Goal: Transaction & Acquisition: Purchase product/service

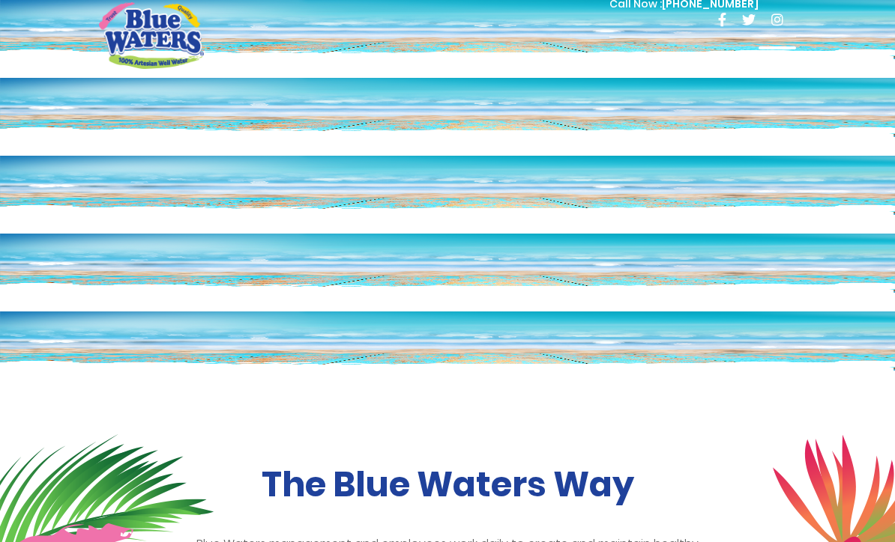
click at [775, 48] on span at bounding box center [776, 47] width 37 height 3
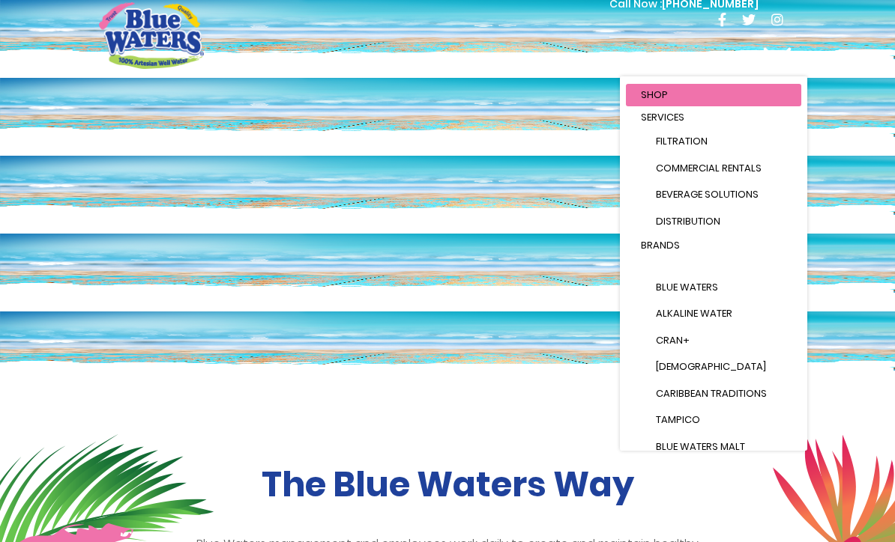
click at [721, 253] on link "Brands" at bounding box center [713, 246] width 175 height 22
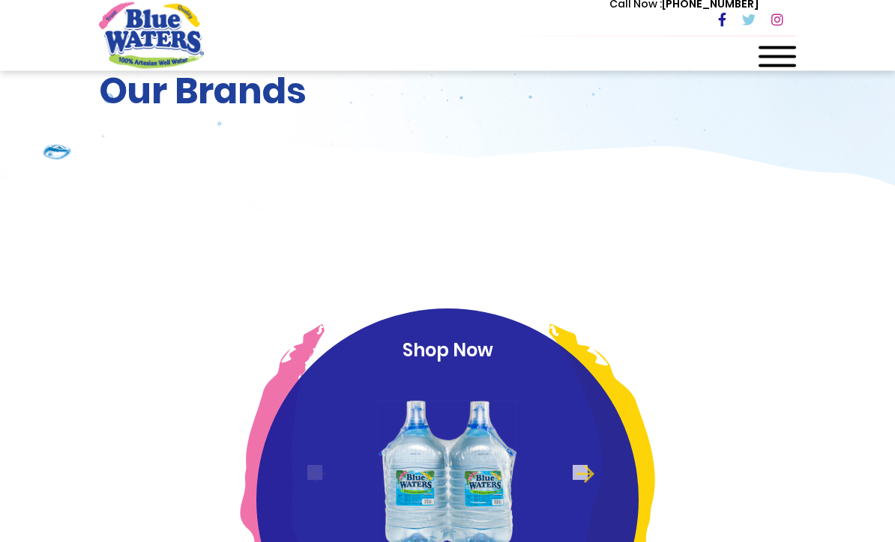
scroll to position [97, 0]
click at [476, 384] on img at bounding box center [447, 473] width 145 height 203
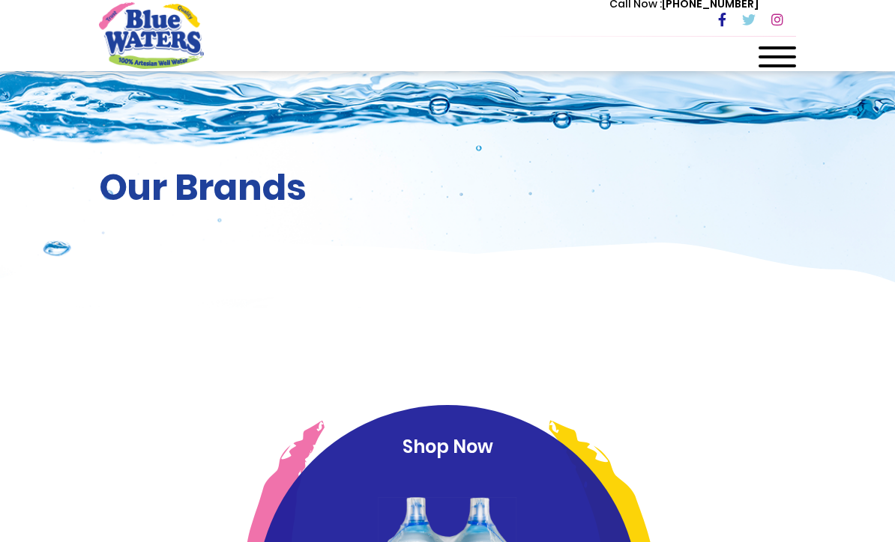
scroll to position [147, 0]
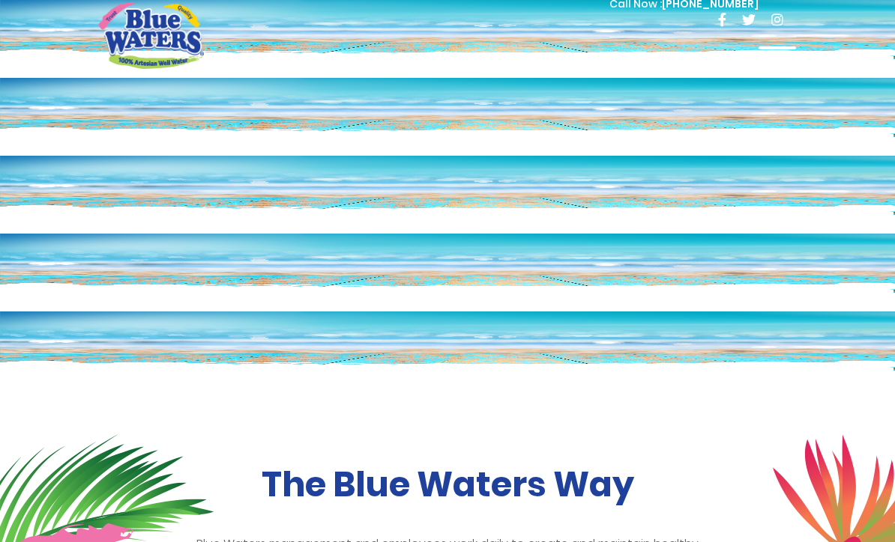
click at [766, 58] on div at bounding box center [776, 61] width 37 height 30
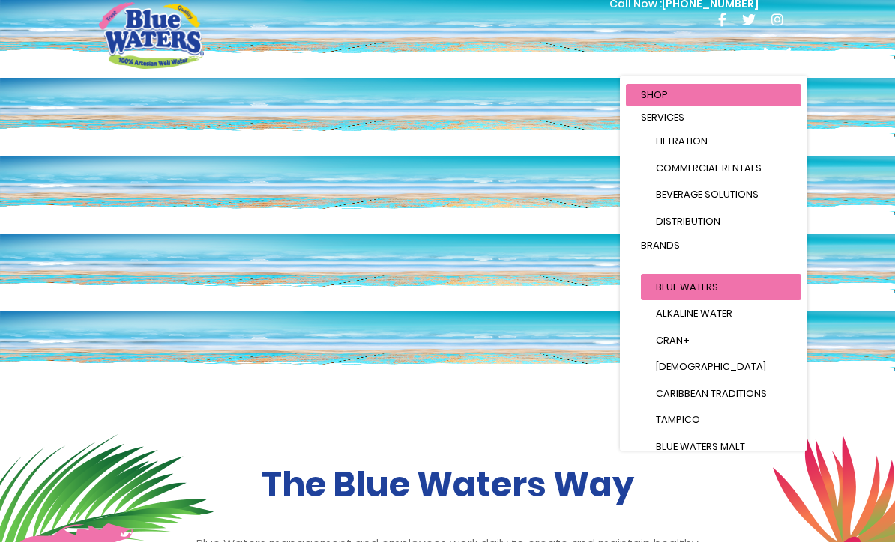
click at [710, 274] on ul "Blue Waters Alkaline Water Cran+ Juse Caribbean Traditions Tampico Blue Waters …" at bounding box center [713, 394] width 175 height 240
click at [689, 276] on link "Blue Waters" at bounding box center [721, 287] width 160 height 27
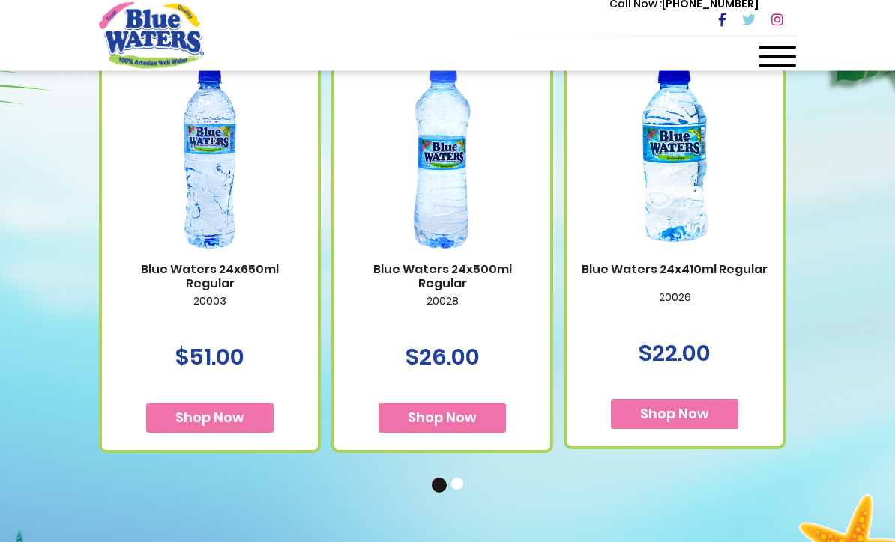
scroll to position [986, 0]
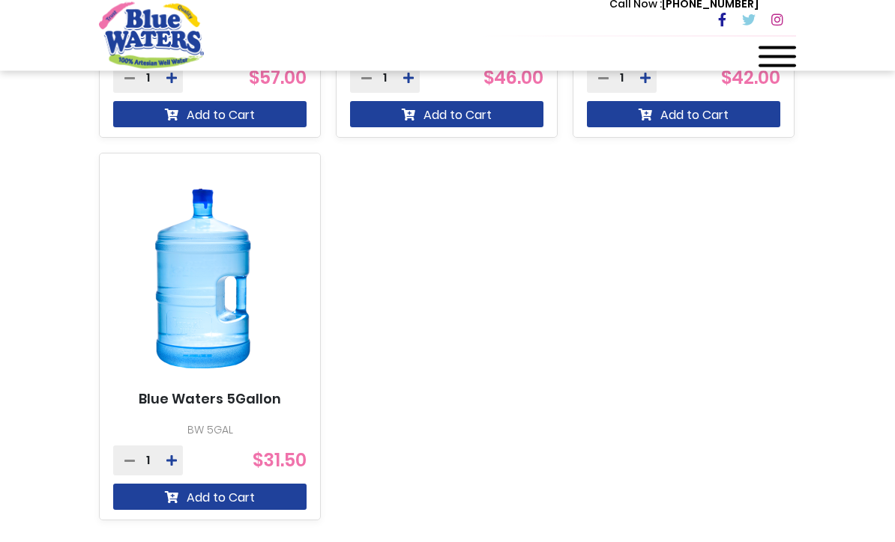
scroll to position [1244, 0]
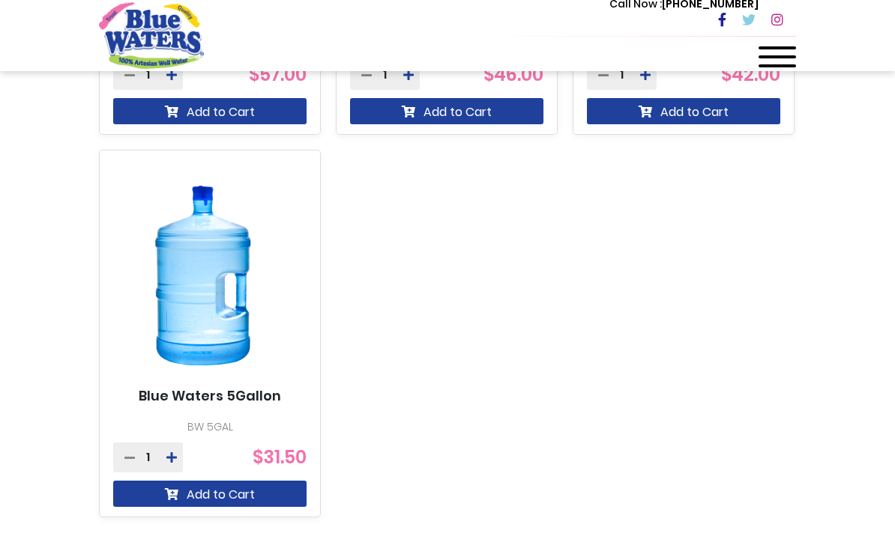
click at [172, 450] on button at bounding box center [171, 458] width 22 height 30
click at [172, 448] on button at bounding box center [171, 458] width 22 height 30
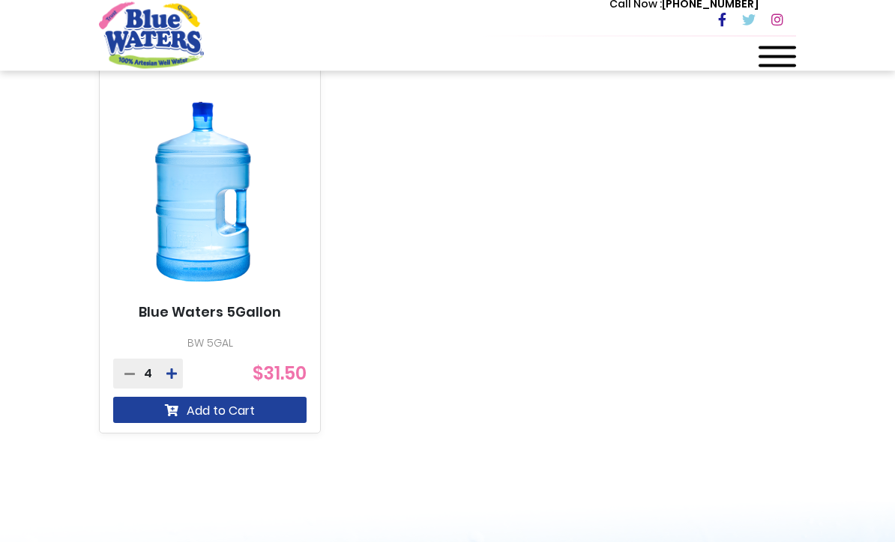
scroll to position [1330, 0]
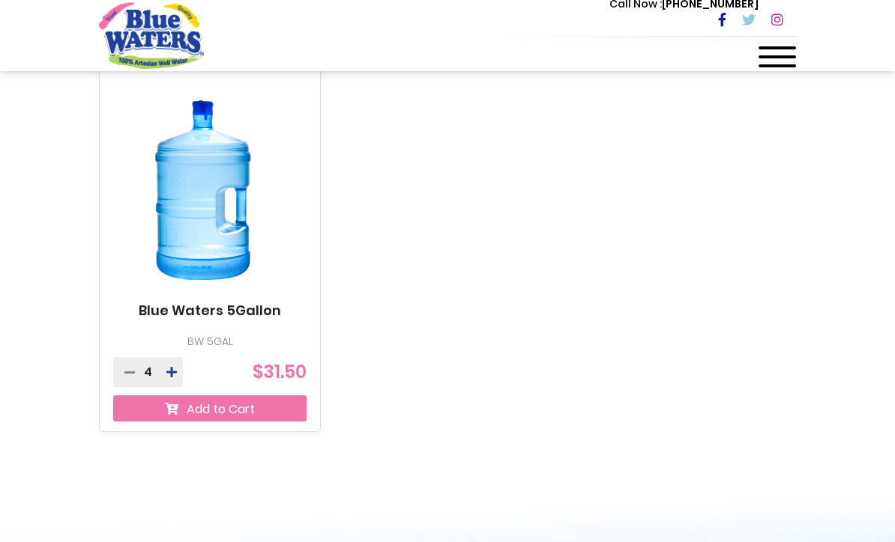
click at [259, 410] on button "Add to Cart" at bounding box center [209, 409] width 193 height 26
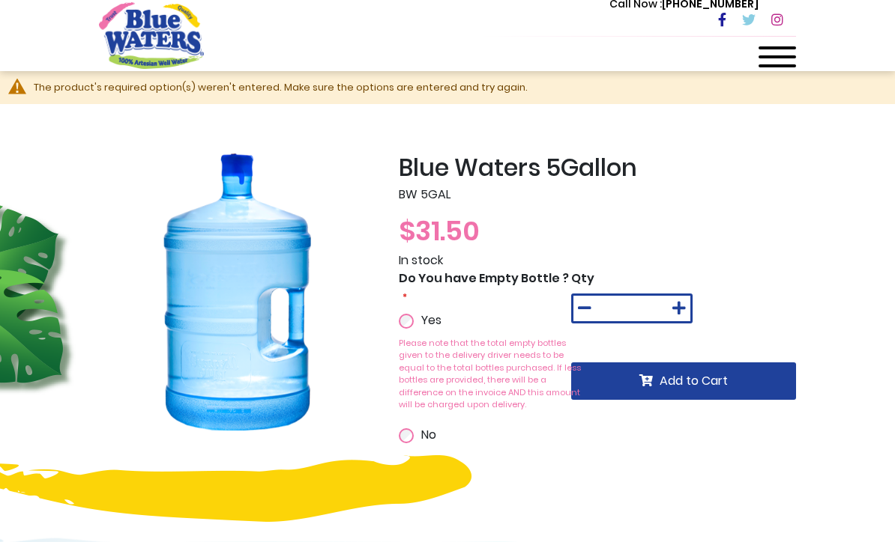
click at [682, 306] on icon at bounding box center [678, 308] width 13 height 15
click at [685, 303] on icon at bounding box center [678, 308] width 13 height 15
click at [686, 298] on button at bounding box center [679, 308] width 22 height 25
type input "*"
click at [716, 380] on span "Add to Cart" at bounding box center [693, 380] width 68 height 17
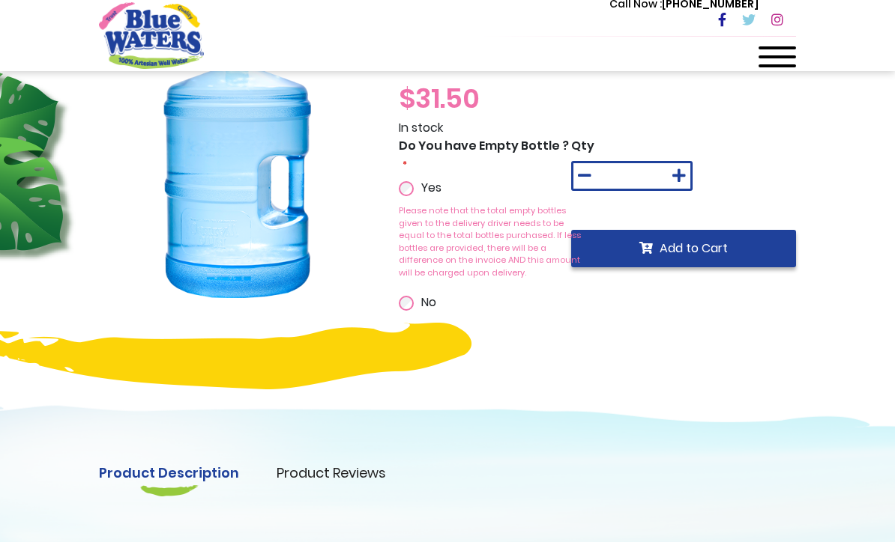
scroll to position [151, 0]
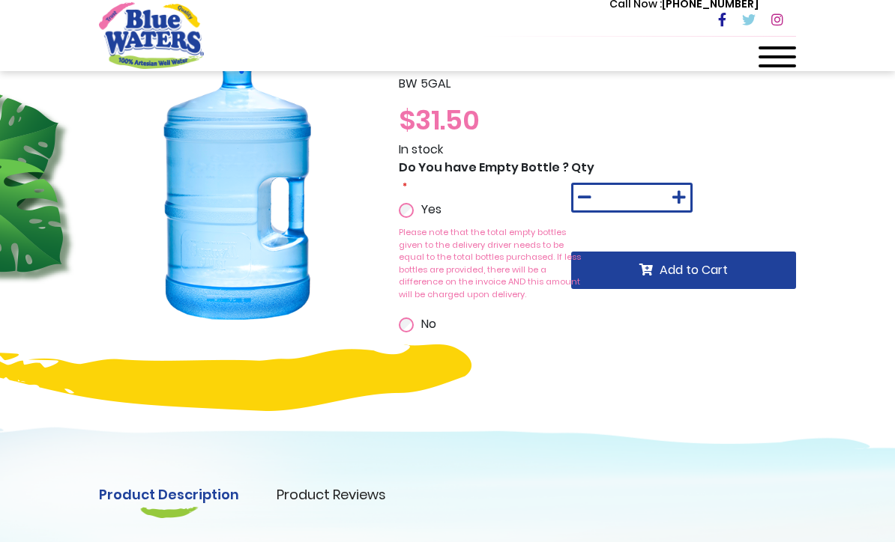
click at [785, 46] on span at bounding box center [776, 47] width 37 height 3
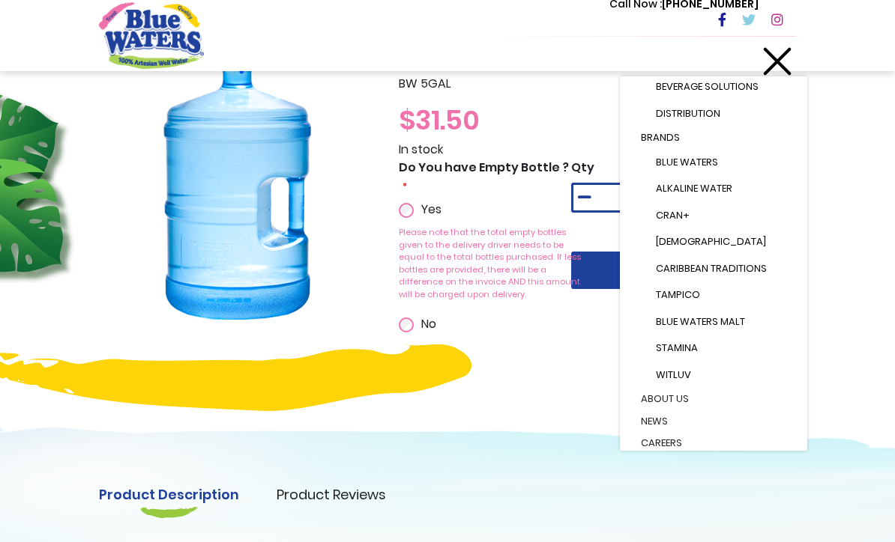
scroll to position [90, 0]
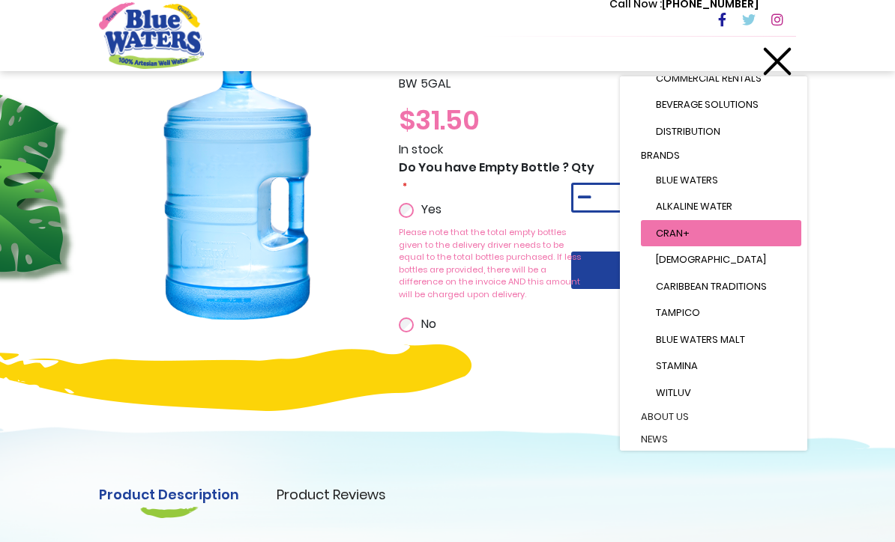
click at [680, 220] on link "Alkaline Water" at bounding box center [721, 206] width 160 height 27
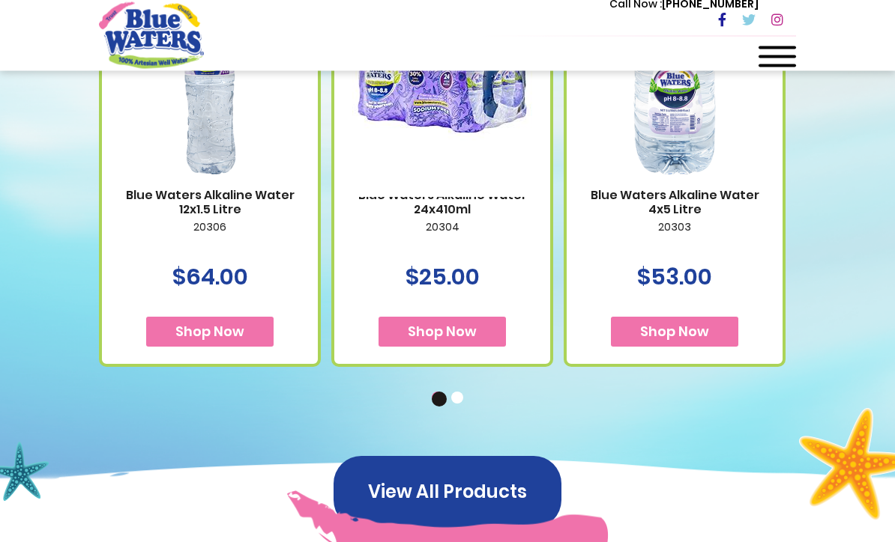
scroll to position [686, 0]
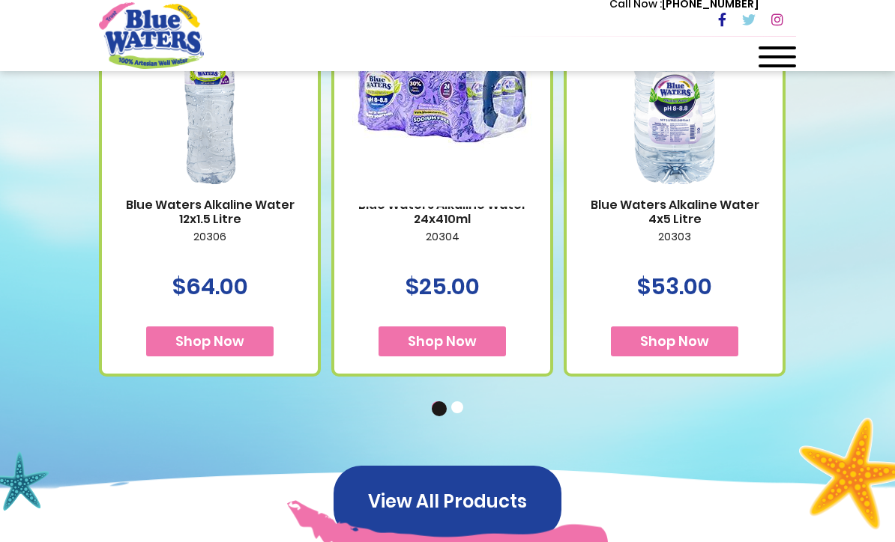
click at [523, 502] on button "View All Products" at bounding box center [447, 502] width 228 height 72
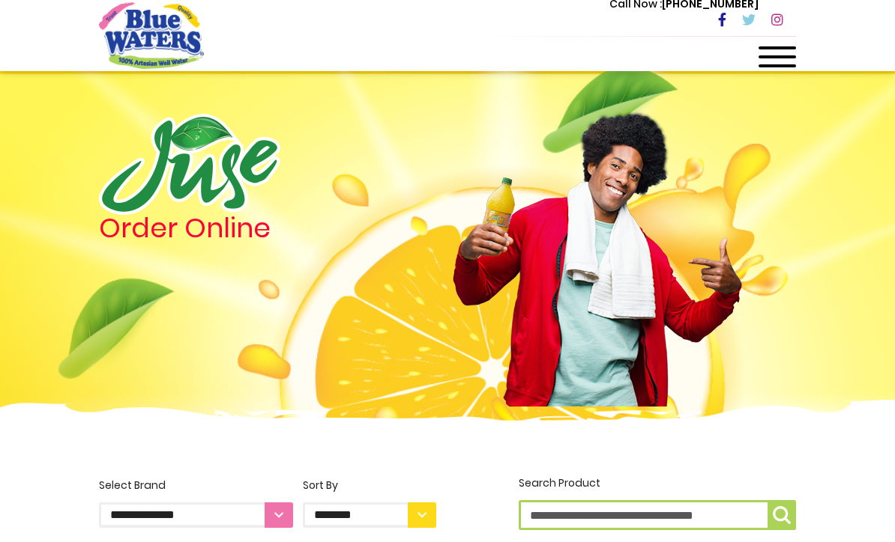
click at [786, 42] on div "Call Now : [PHONE_NUMBER]" at bounding box center [510, 21] width 569 height 52
click at [761, 52] on div at bounding box center [776, 61] width 37 height 30
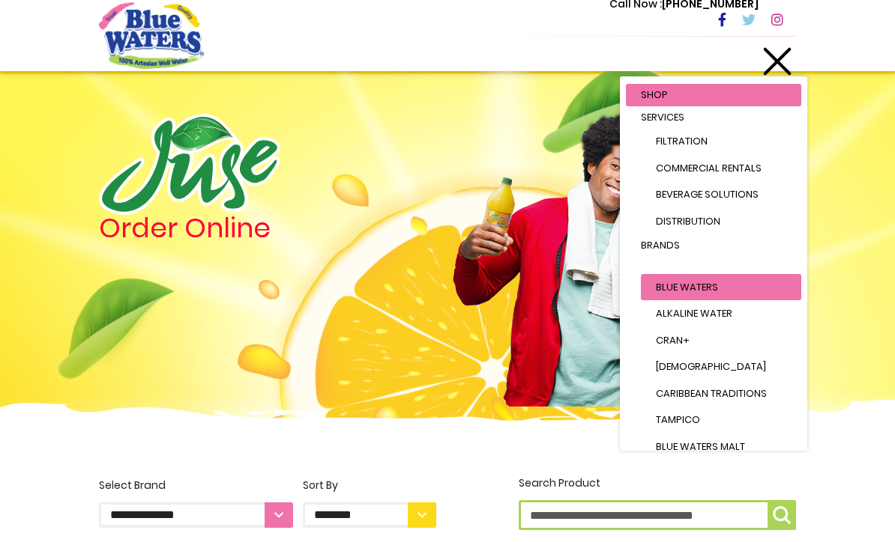
click at [678, 267] on li "Brands Blue Waters Alkaline Water Cran+ Juse Caribbean Traditions Tampico Blue …" at bounding box center [713, 365] width 175 height 261
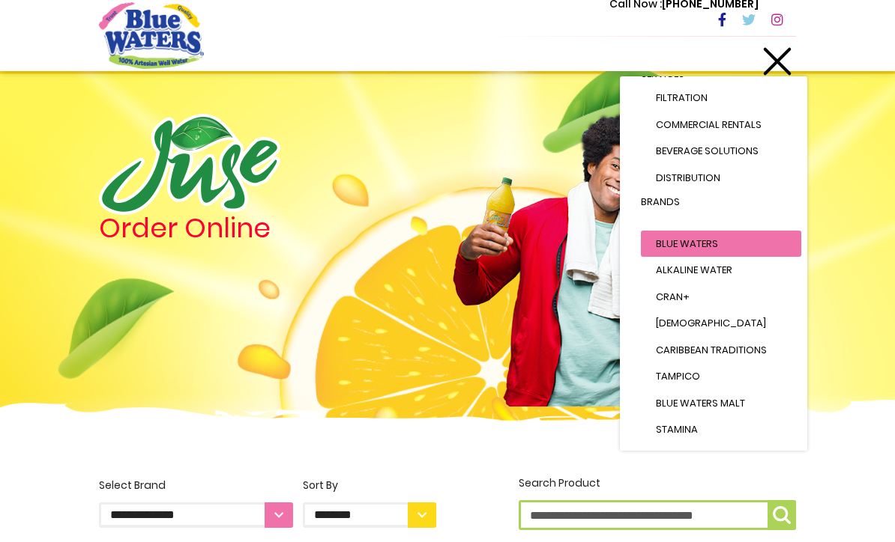
scroll to position [40, 0]
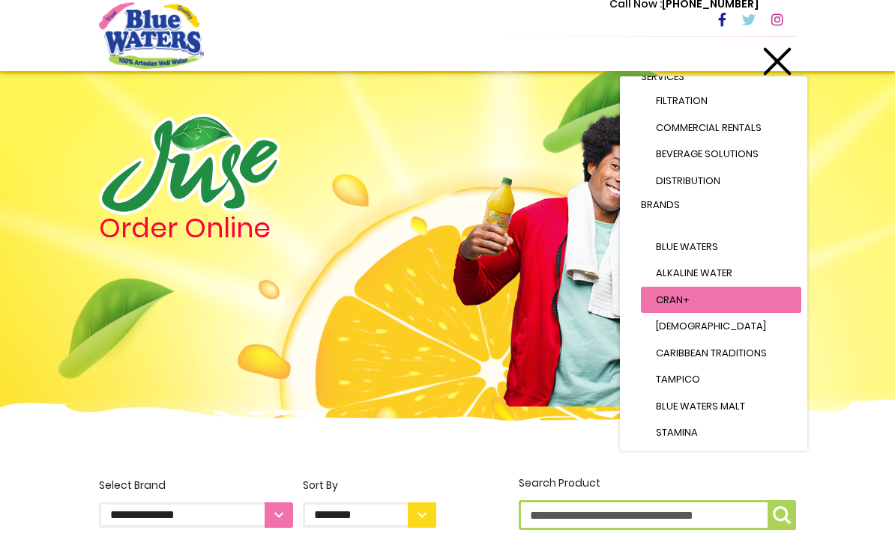
click at [687, 293] on span "Cran+" at bounding box center [673, 300] width 34 height 14
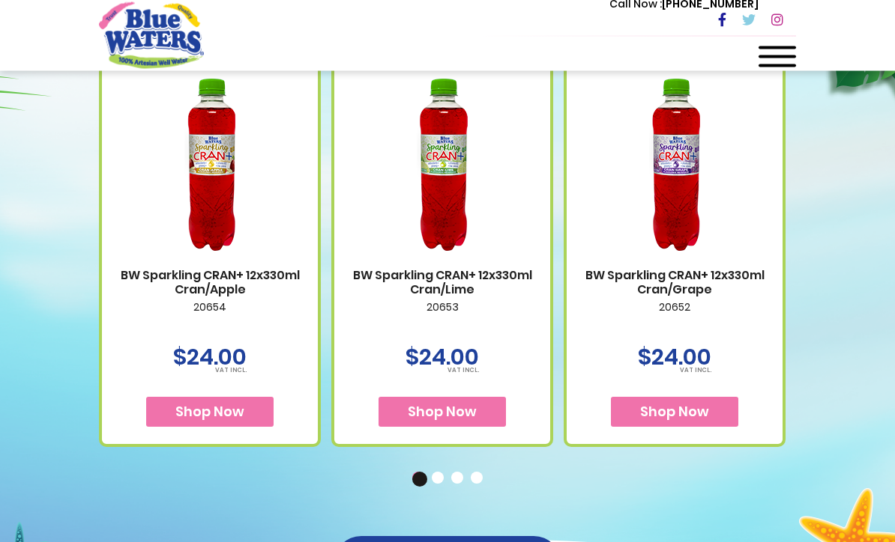
scroll to position [914, 0]
click at [249, 414] on button "Shop Now" at bounding box center [209, 412] width 127 height 30
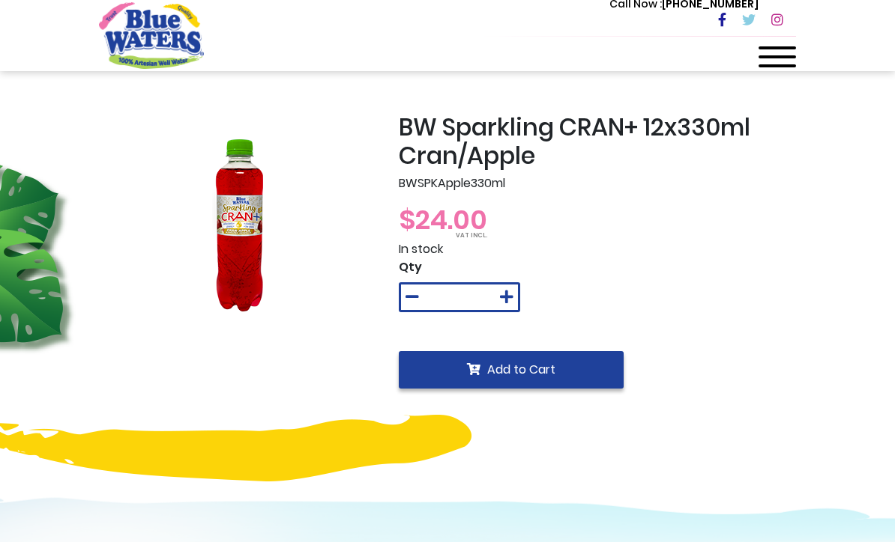
click at [563, 375] on button "Add to Cart" at bounding box center [511, 369] width 225 height 37
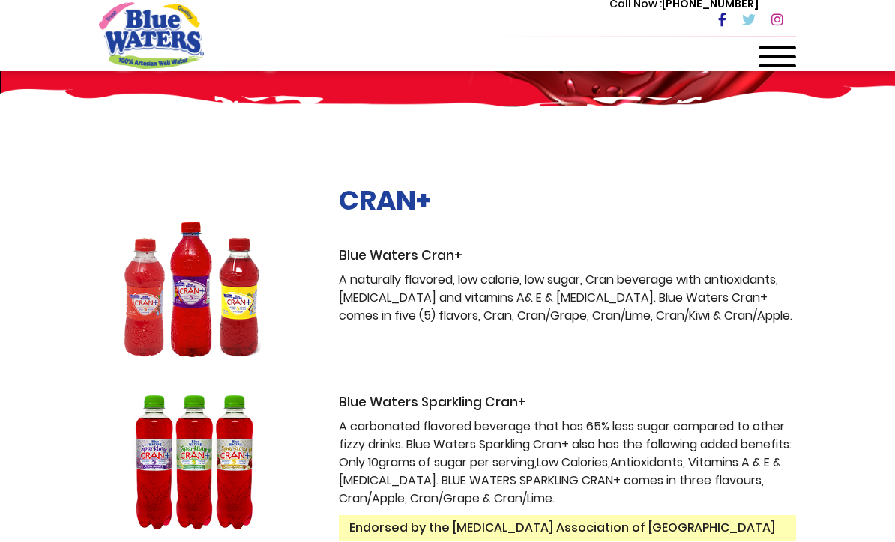
scroll to position [97, 0]
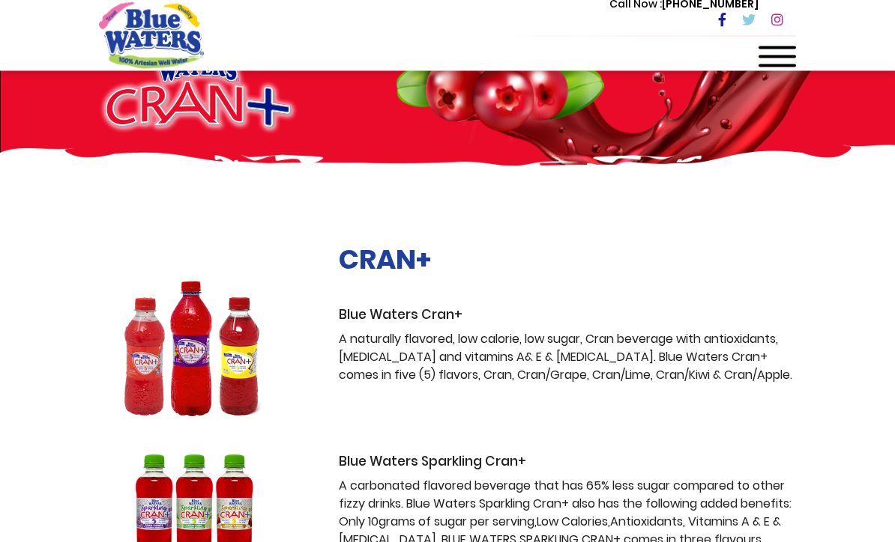
click at [784, 52] on div at bounding box center [776, 61] width 37 height 30
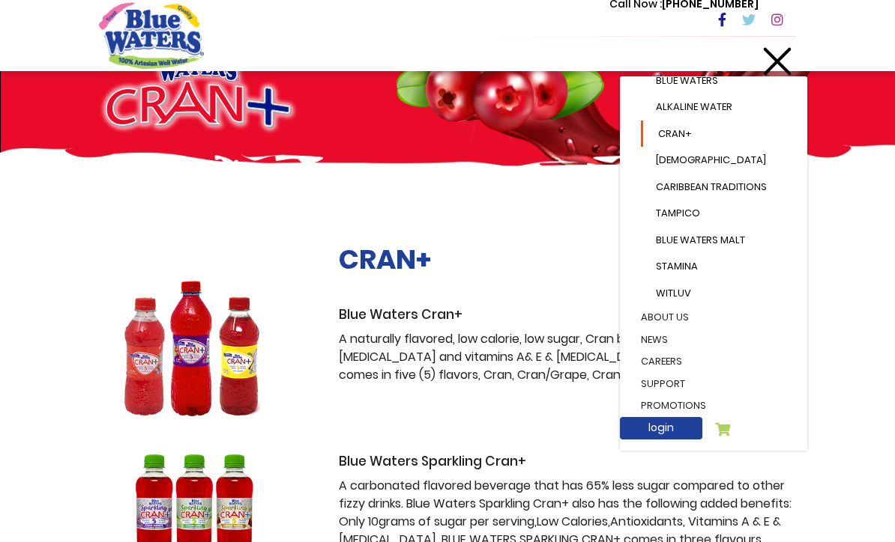
scroll to position [189, 0]
click at [730, 423] on icon at bounding box center [722, 429] width 15 height 13
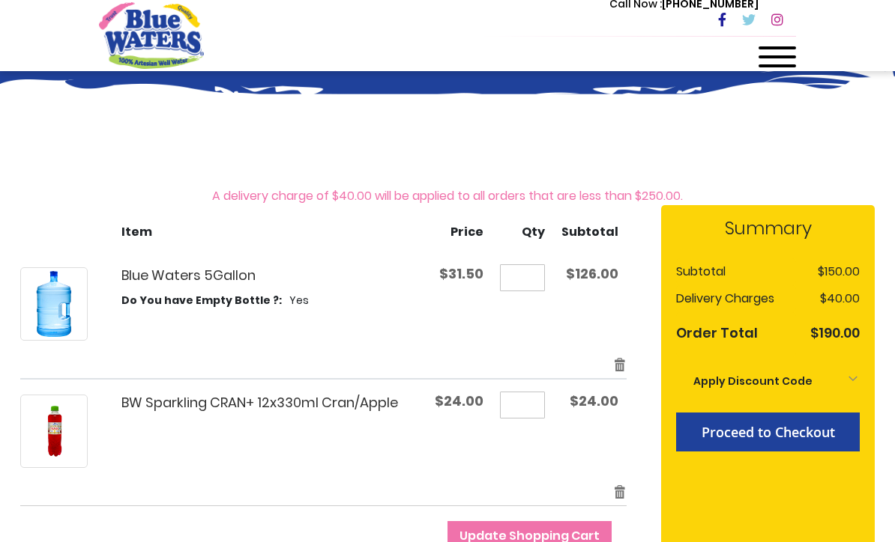
scroll to position [103, 0]
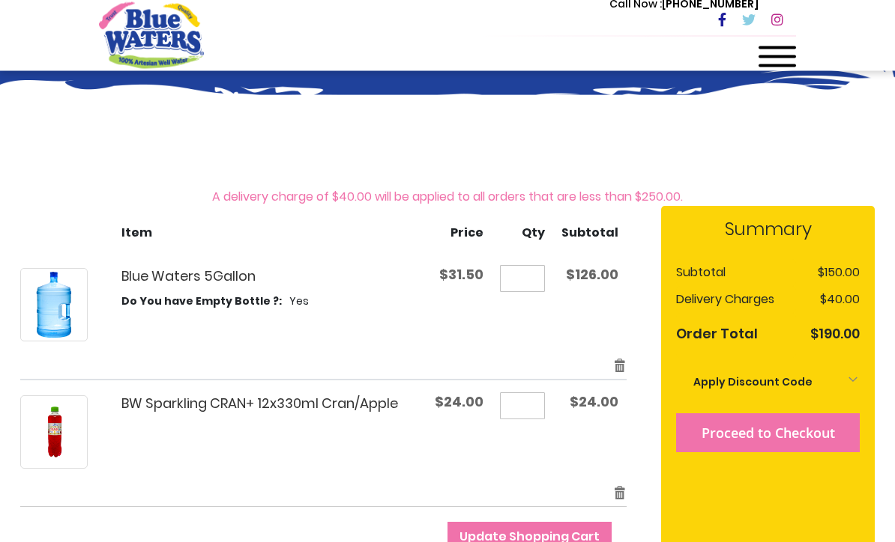
click at [820, 440] on span "Proceed to Checkout" at bounding box center [767, 434] width 133 height 18
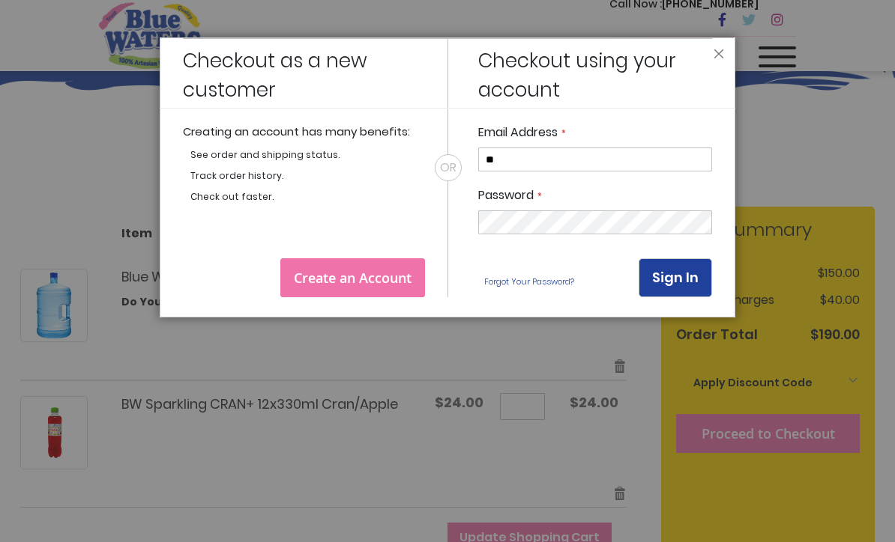
type input "*"
type input "**********"
click at [675, 277] on button "Sign In" at bounding box center [674, 277] width 73 height 39
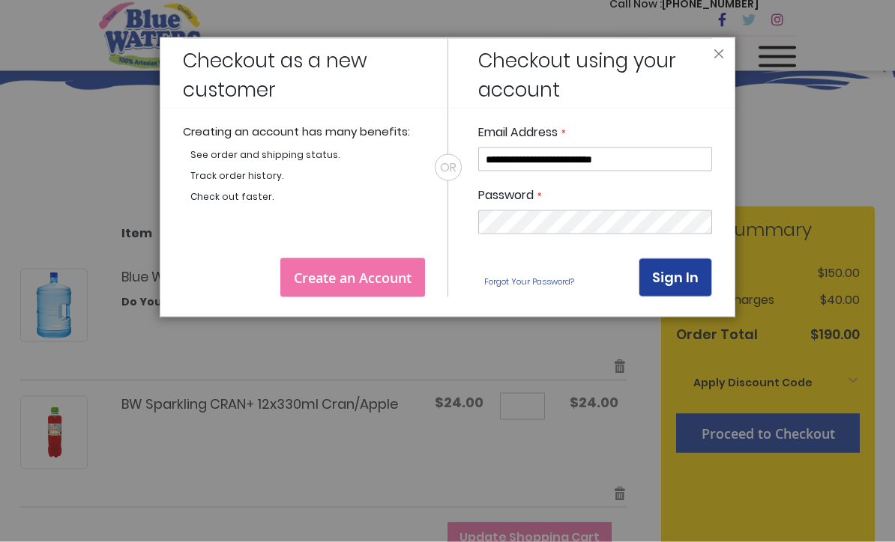
click at [671, 267] on button "Sign In" at bounding box center [674, 277] width 73 height 39
click at [611, 306] on div "**********" at bounding box center [447, 177] width 575 height 280
click at [695, 284] on span "Sign In" at bounding box center [675, 277] width 46 height 19
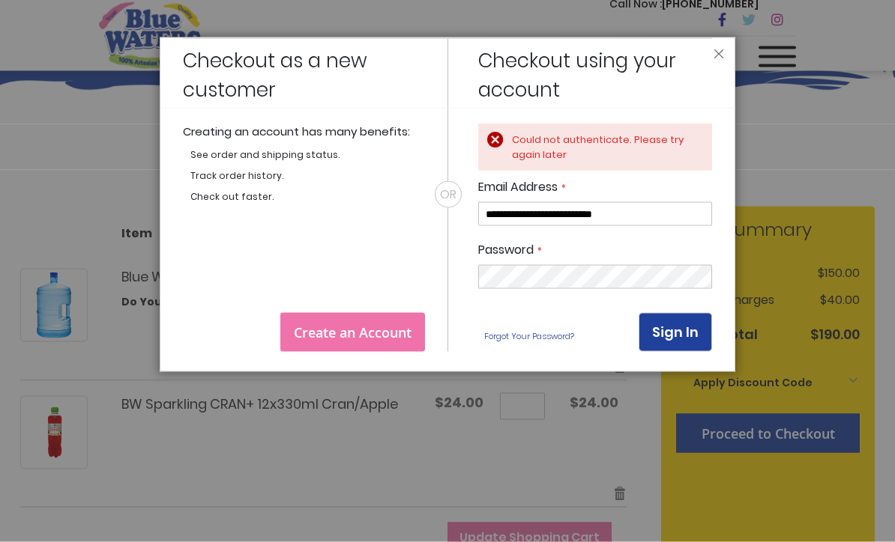
drag, startPoint x: 695, startPoint y: 284, endPoint x: -1, endPoint y: -154, distance: 821.9
click at [0, 0] on html "The store will not work correctly in the case when cookies are disabled. Shop/ …" at bounding box center [447, 168] width 895 height 542
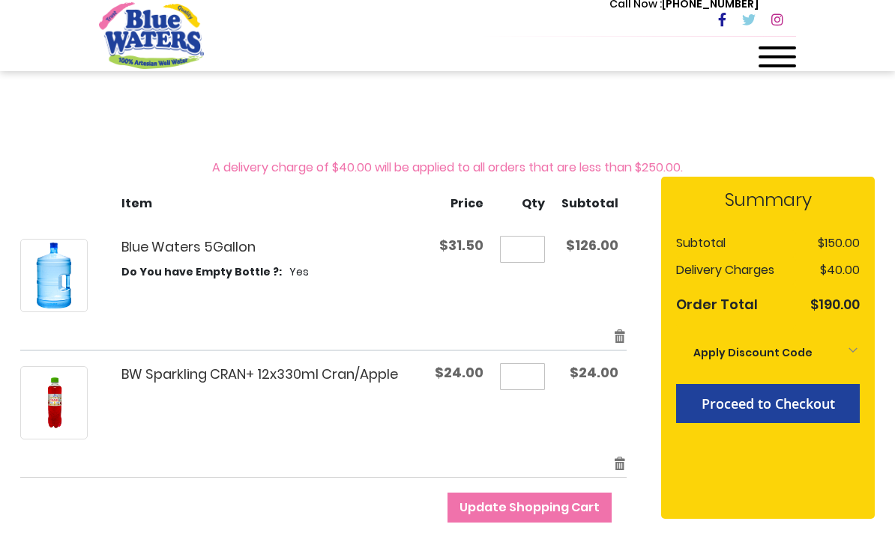
scroll to position [131, 0]
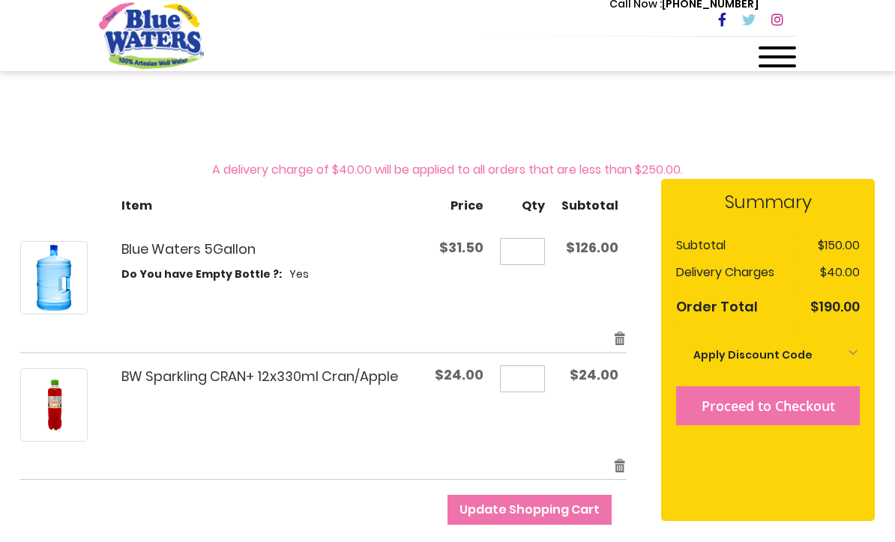
click at [804, 407] on span "Proceed to Checkout" at bounding box center [767, 406] width 133 height 18
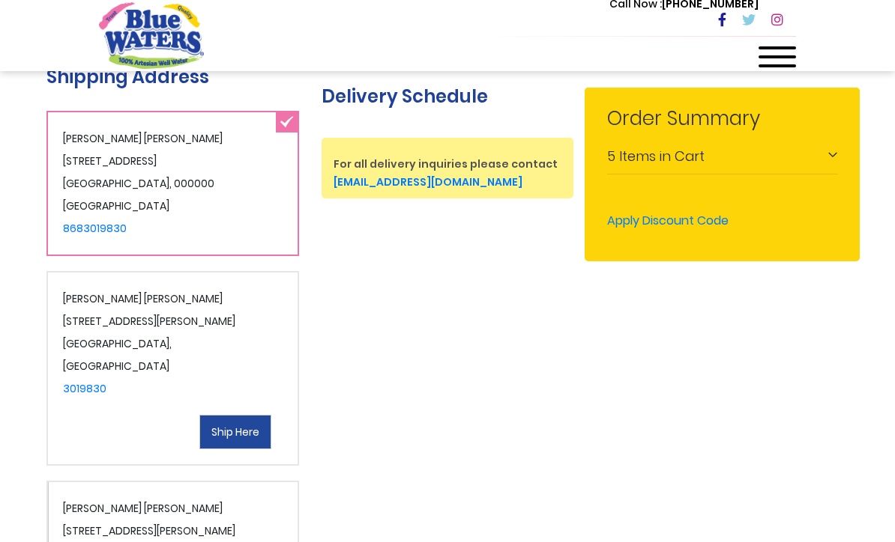
scroll to position [375, 0]
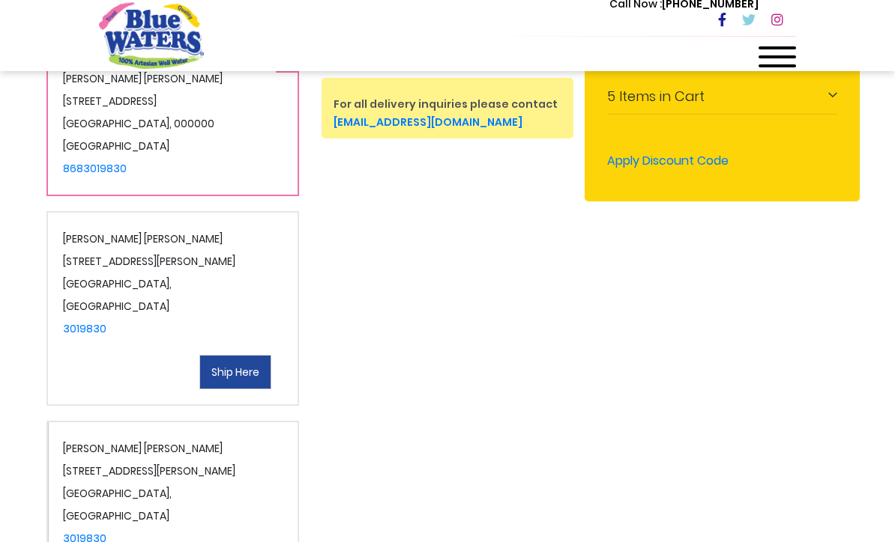
click at [218, 298] on div "Michelle Joseph 35A wrightson Road Port of Spain , Trinidad and Tobago 3019830 …" at bounding box center [172, 308] width 252 height 195
click at [235, 369] on span "Ship Here" at bounding box center [235, 372] width 48 height 15
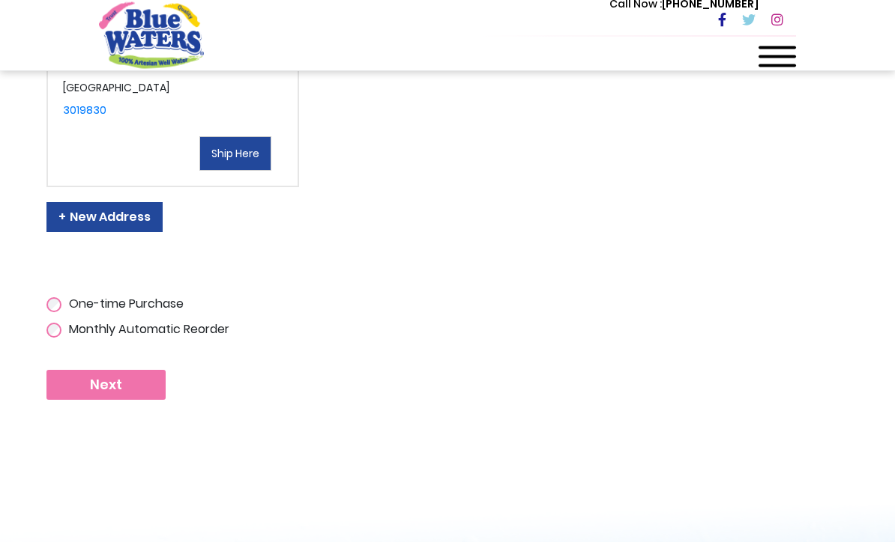
scroll to position [803, 0]
click at [118, 385] on span "Next" at bounding box center [106, 385] width 32 height 16
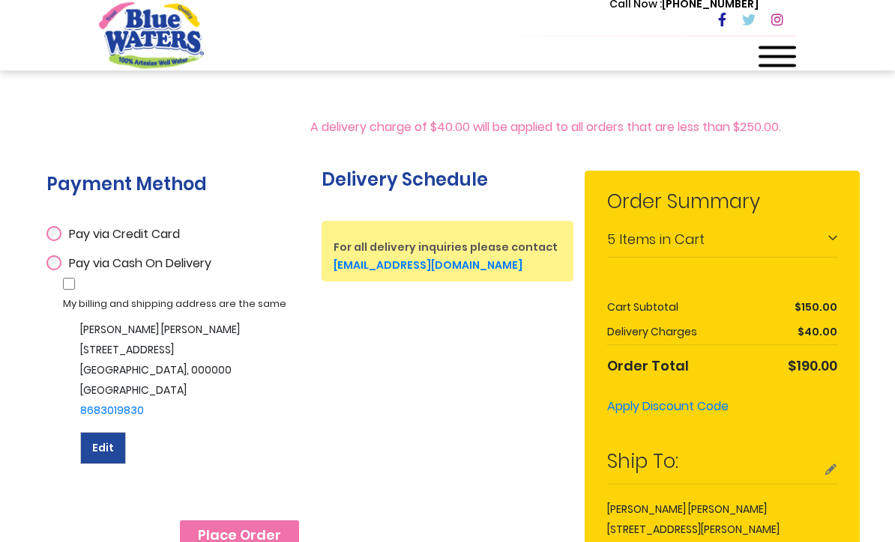
scroll to position [232, 0]
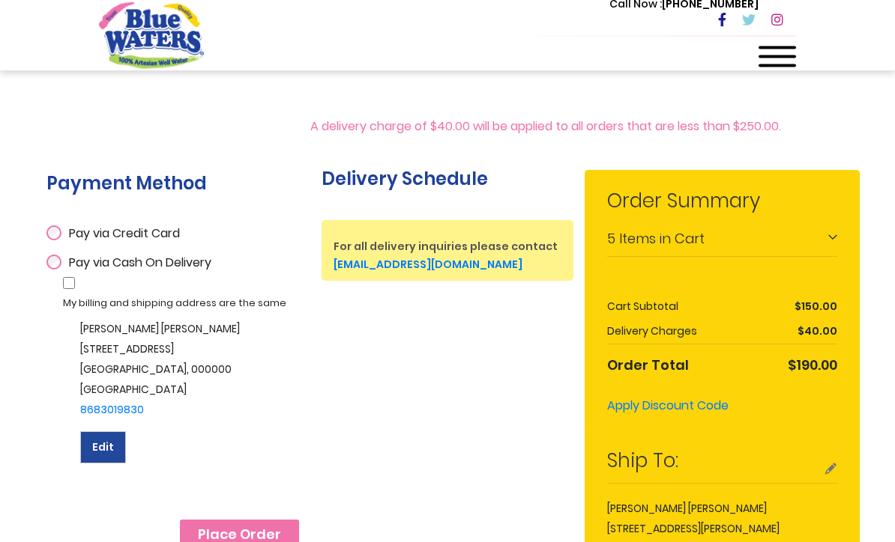
click at [102, 435] on button "Edit" at bounding box center [103, 448] width 46 height 32
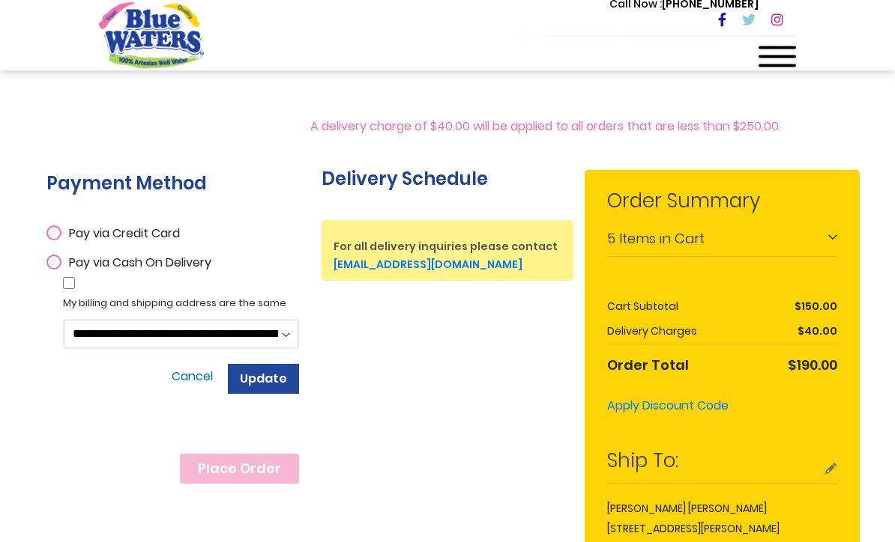
scroll to position [232, 0]
click at [288, 333] on select "**********" at bounding box center [181, 334] width 236 height 30
select select
click at [271, 381] on span "Update" at bounding box center [263, 378] width 47 height 17
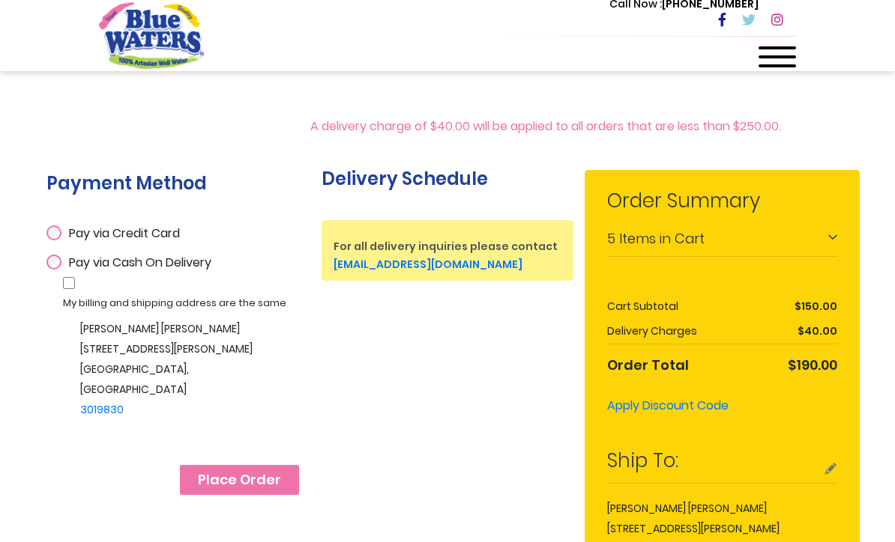
click at [267, 472] on span "Place Order" at bounding box center [239, 480] width 83 height 16
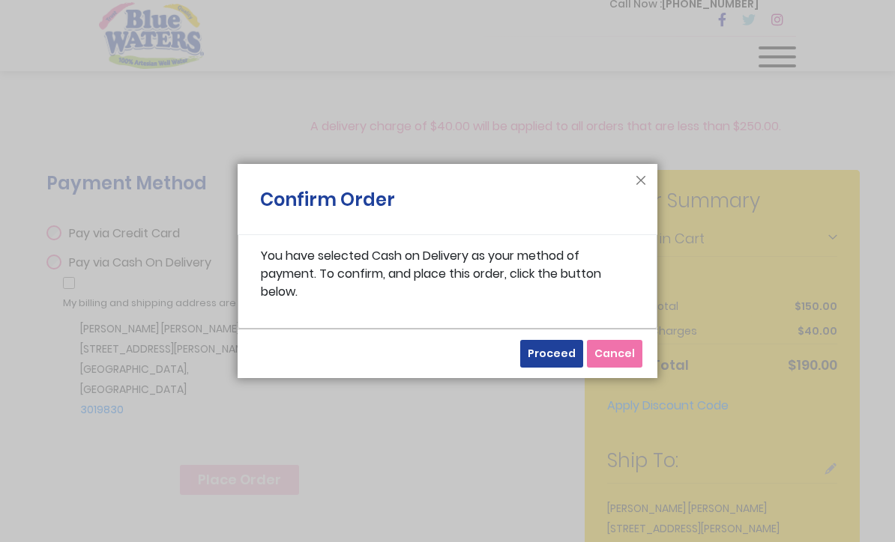
click at [557, 361] on span "Proceed" at bounding box center [551, 353] width 48 height 15
